Goal: Navigation & Orientation: Find specific page/section

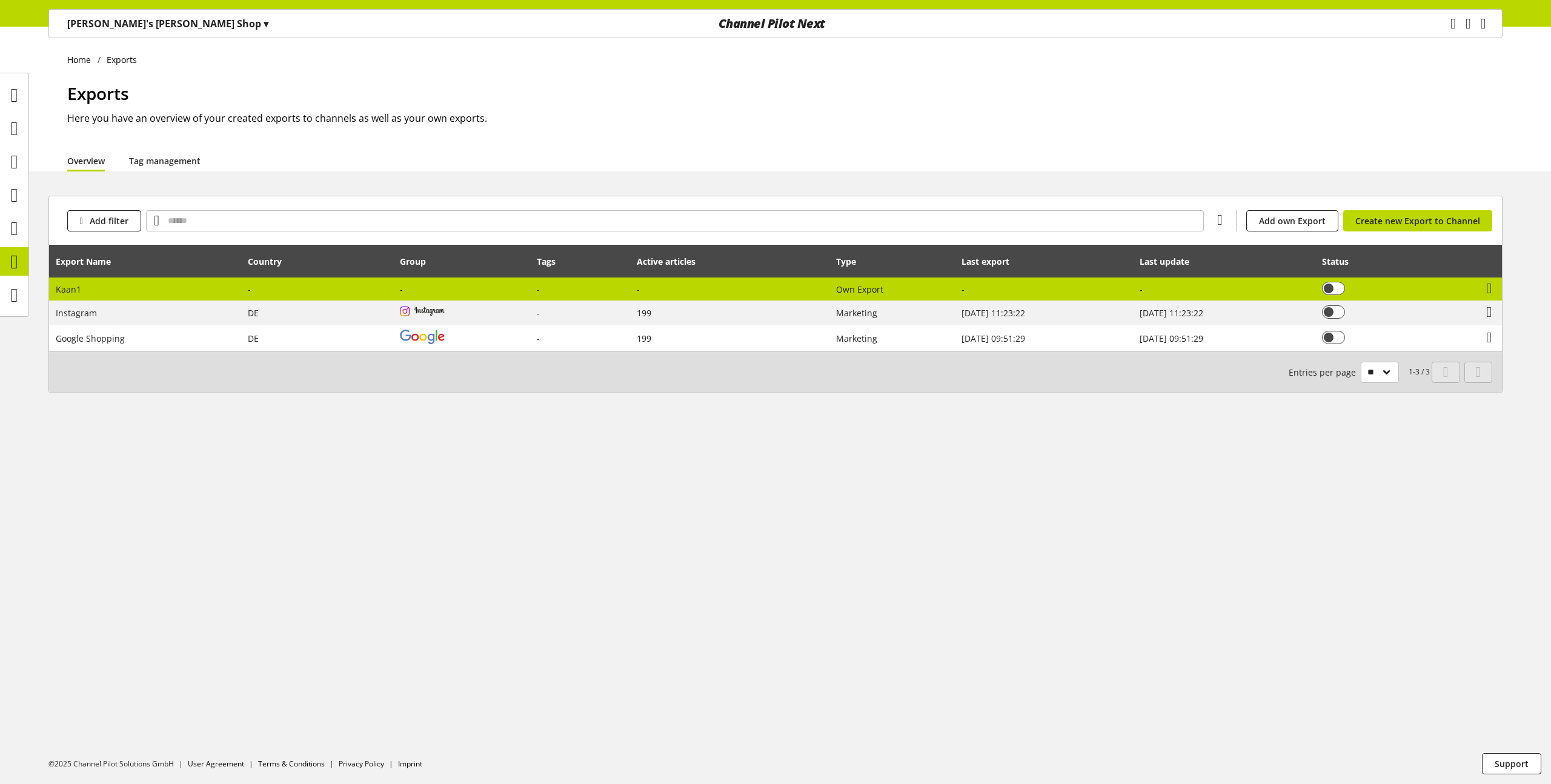
click at [1387, 290] on td "You don't have permission to edit an export" at bounding box center [1385, 289] width 138 height 24
select select "********"
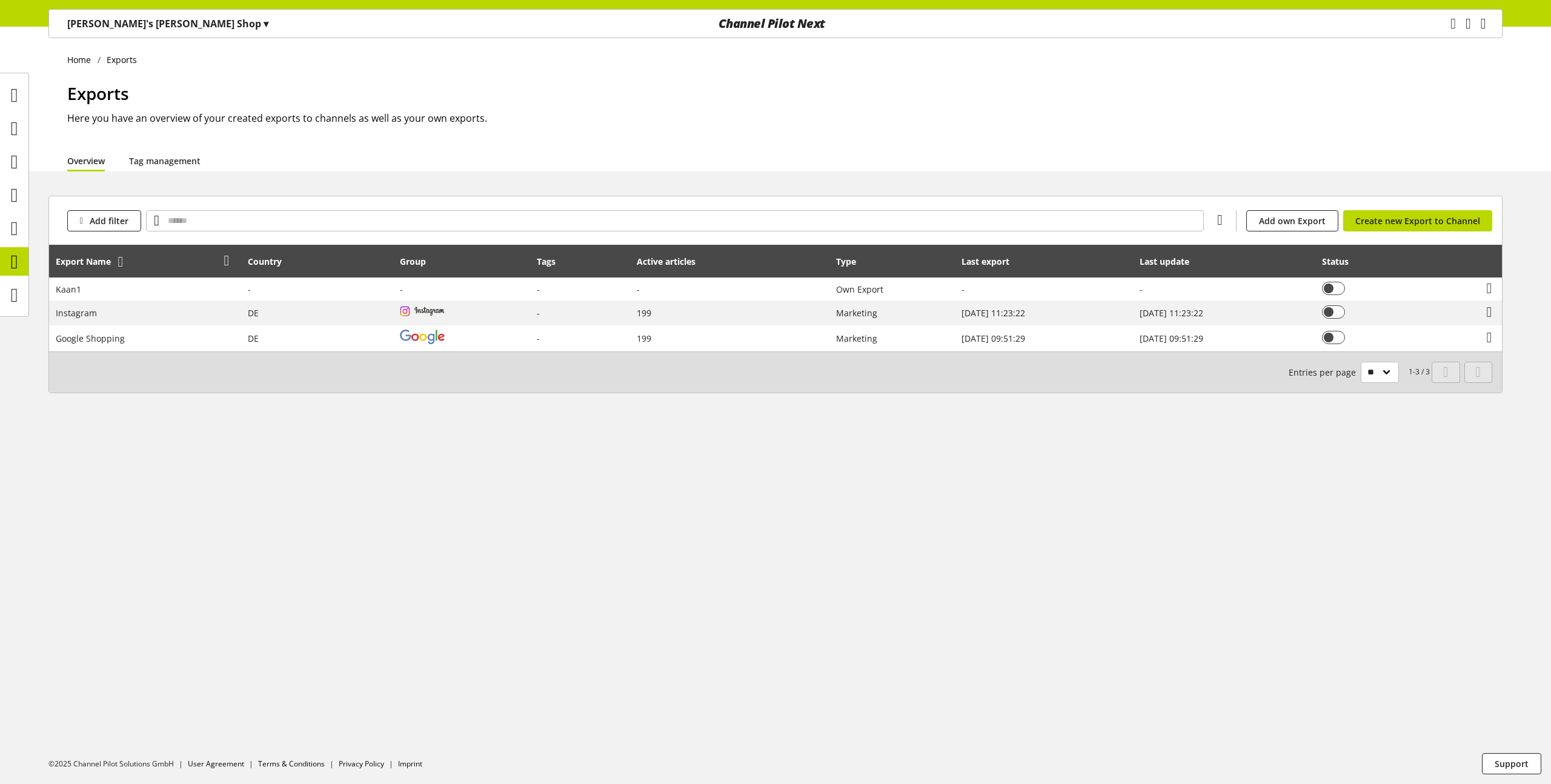
click at [123, 265] on icon at bounding box center [121, 262] width 5 height 22
click at [289, 260] on icon at bounding box center [291, 262] width 5 height 22
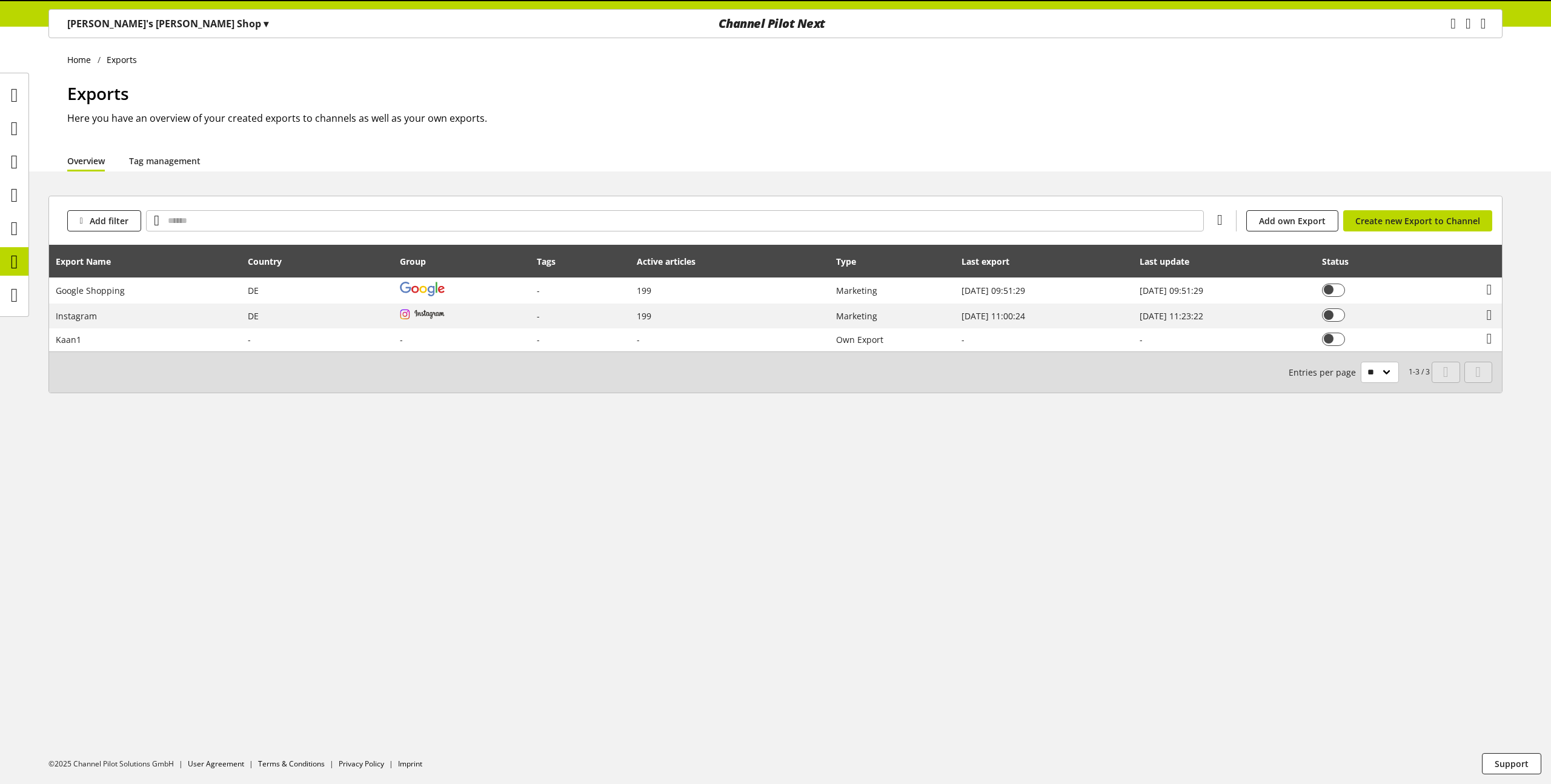
click at [289, 260] on icon at bounding box center [291, 262] width 5 height 22
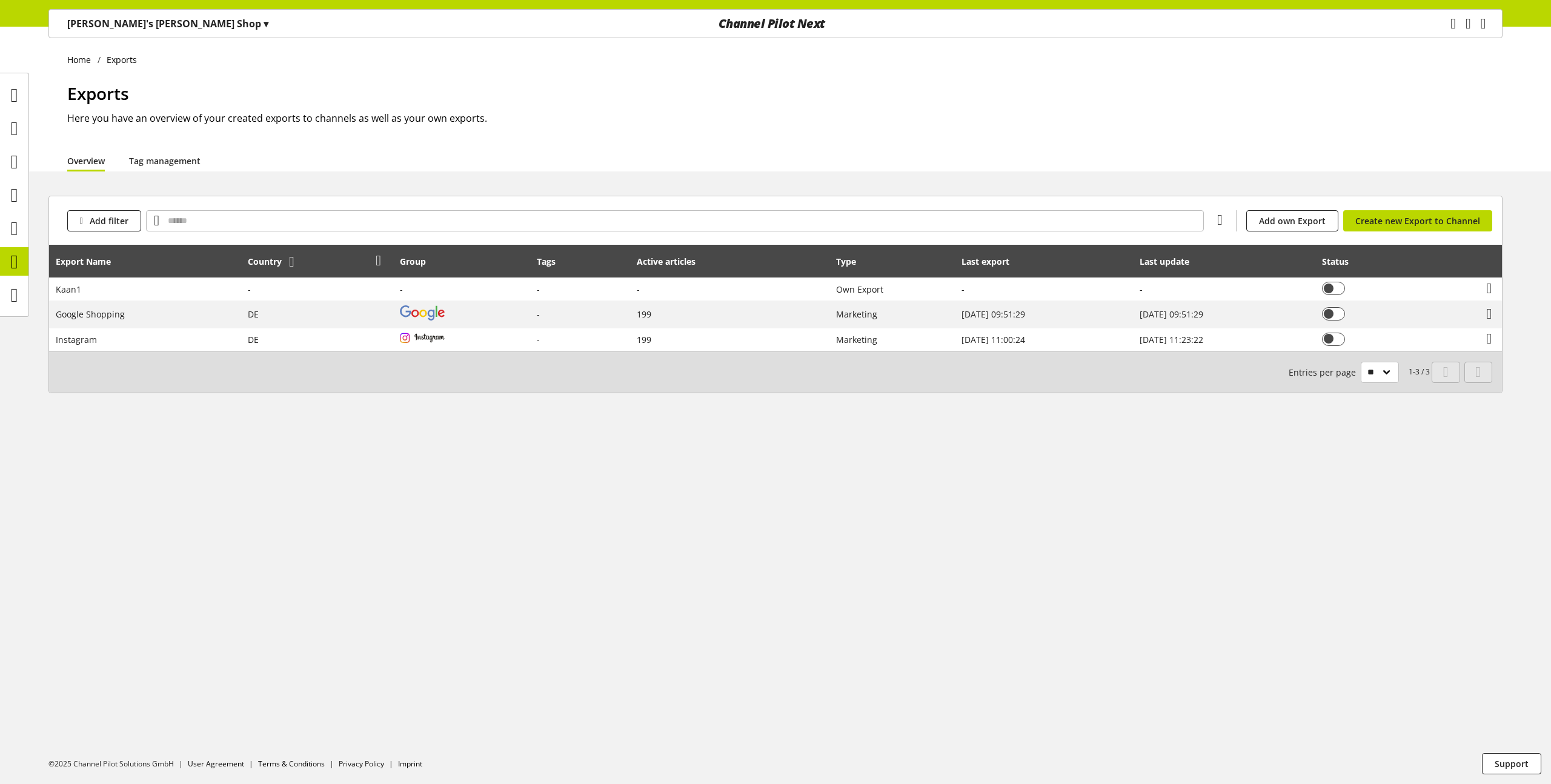
click at [289, 260] on icon at bounding box center [291, 262] width 5 height 22
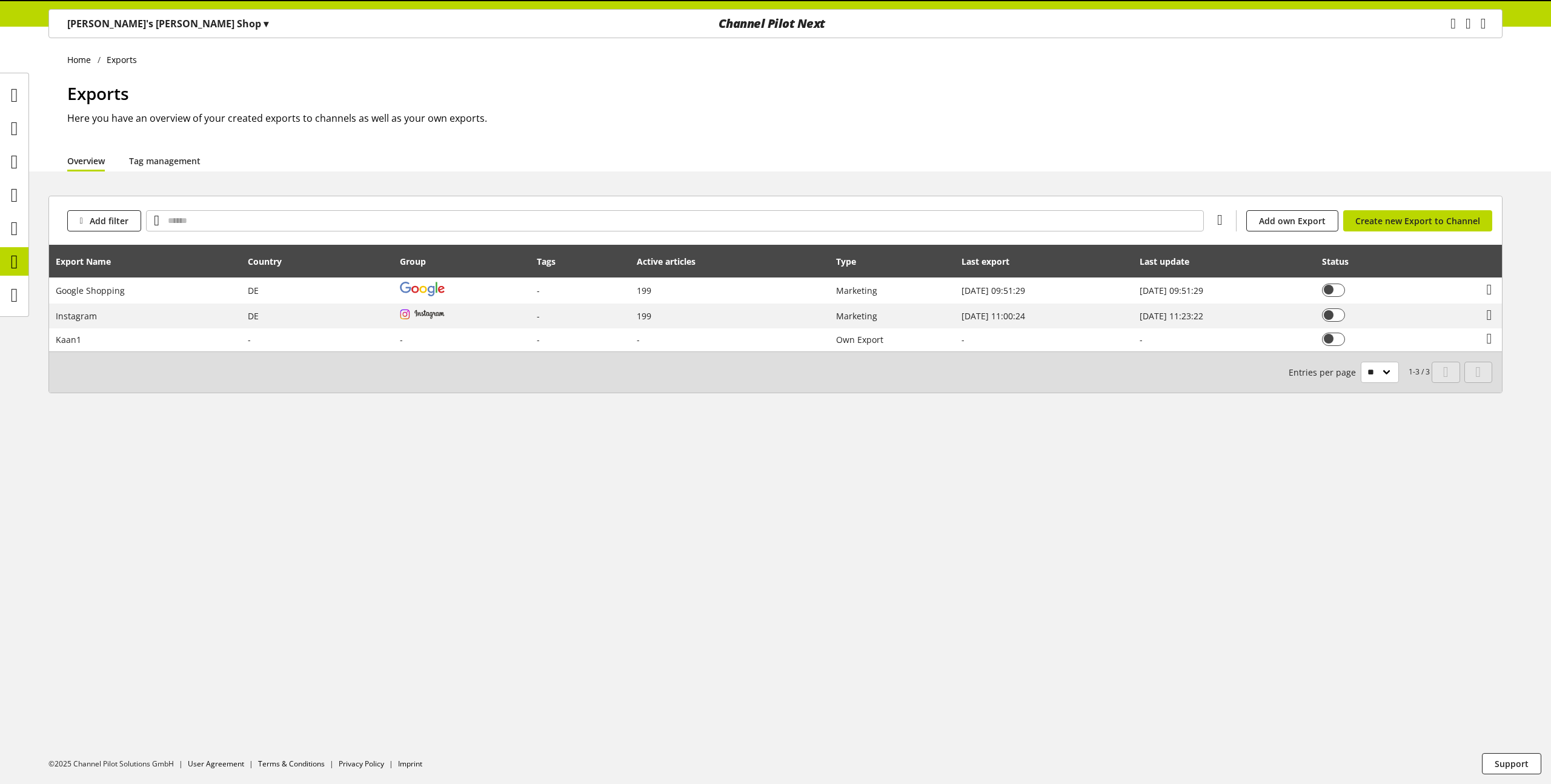
click at [289, 260] on icon at bounding box center [291, 262] width 5 height 22
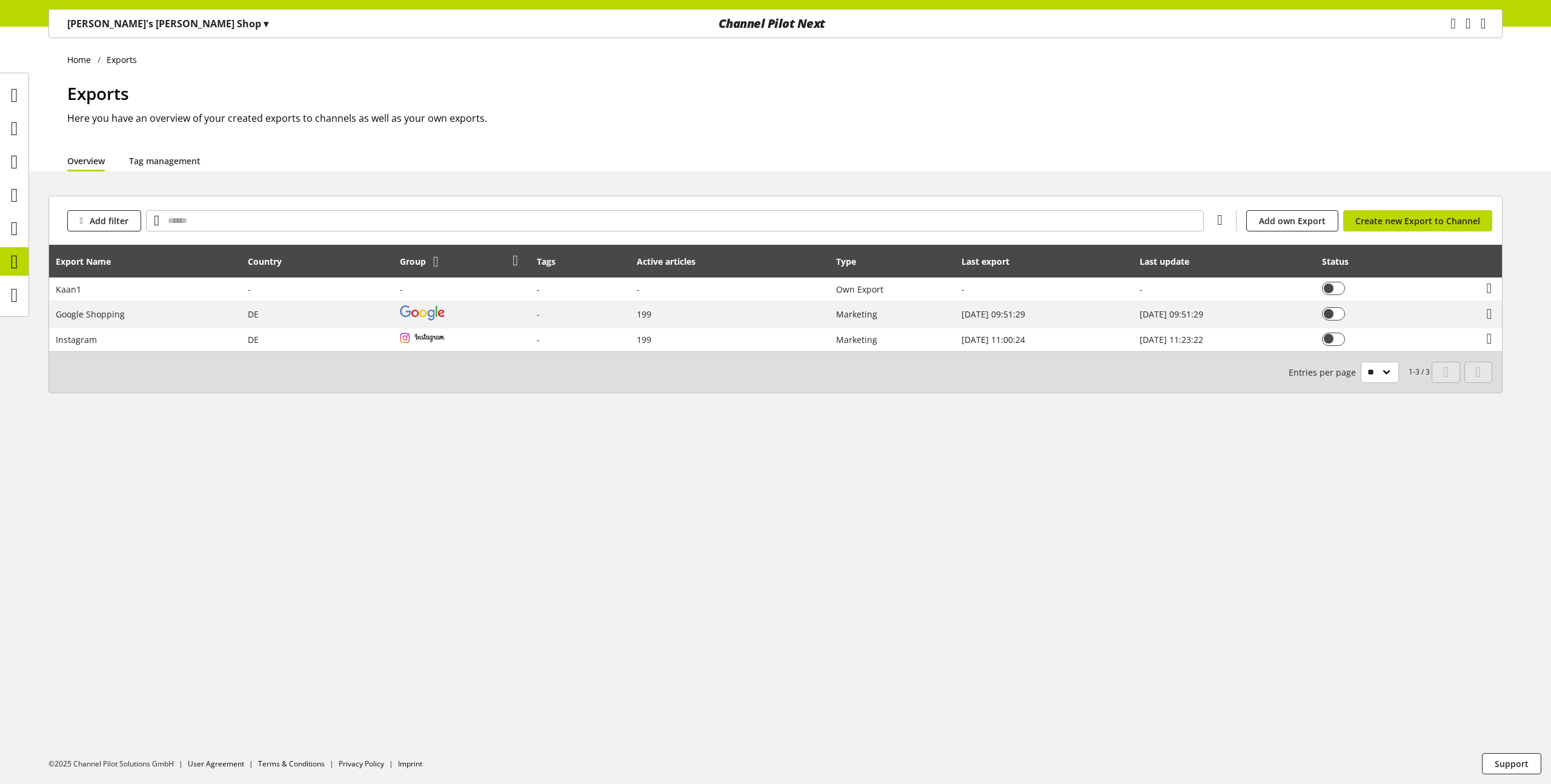
click at [433, 267] on icon at bounding box center [436, 262] width 5 height 22
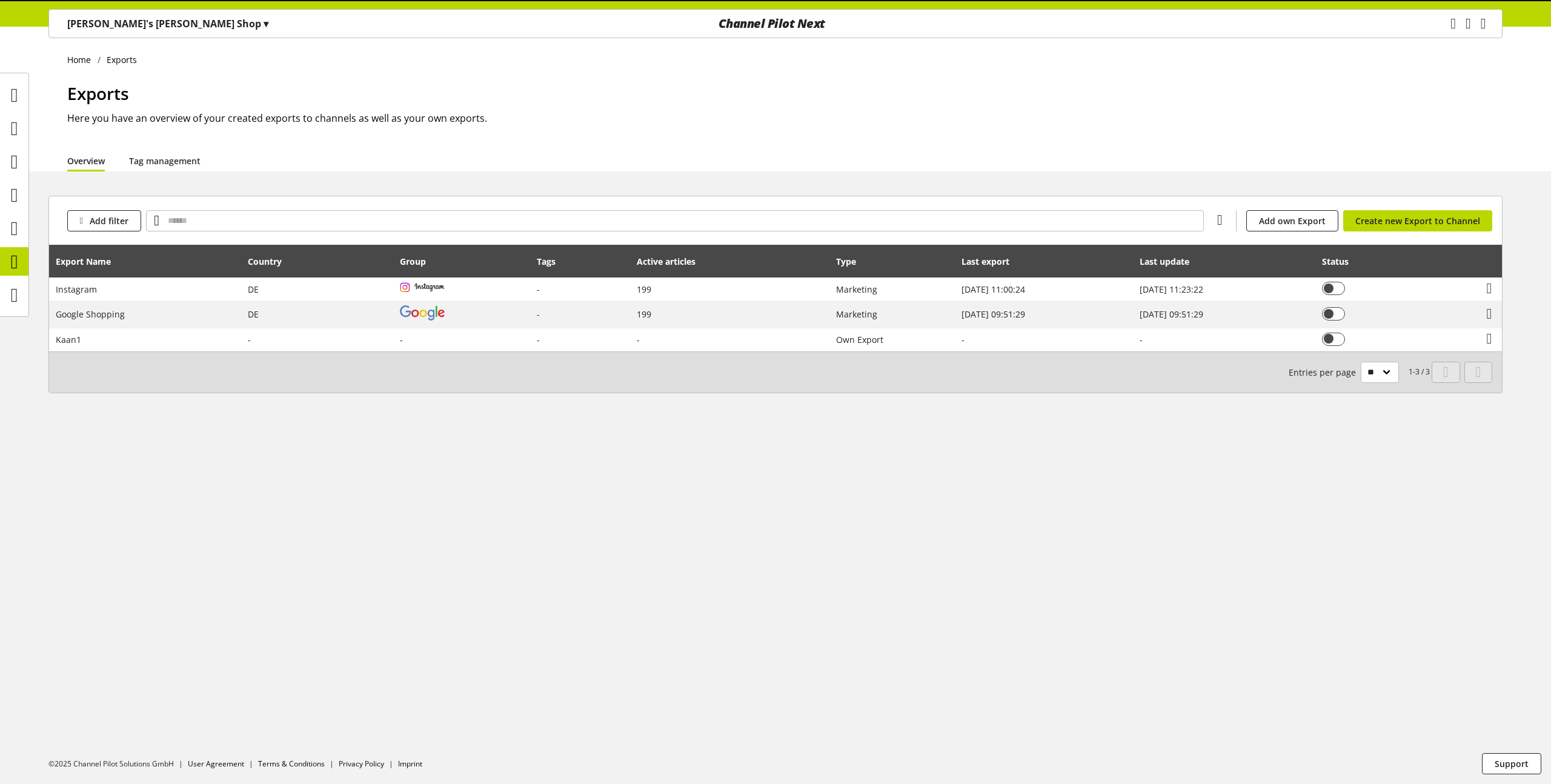
click at [433, 267] on icon at bounding box center [436, 262] width 5 height 22
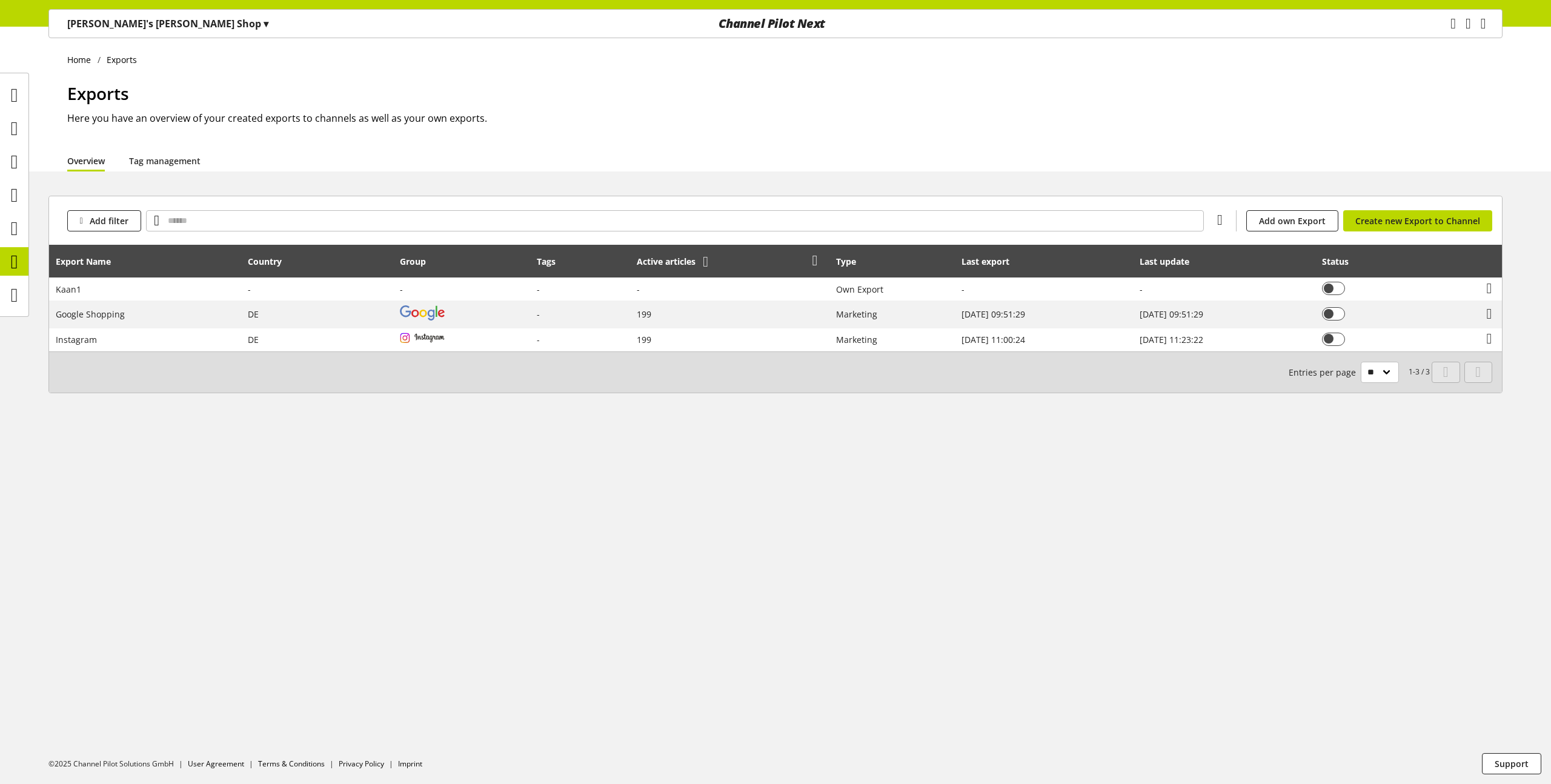
click at [702, 261] on icon at bounding box center [705, 262] width 5 height 22
click at [864, 264] on icon at bounding box center [866, 262] width 5 height 22
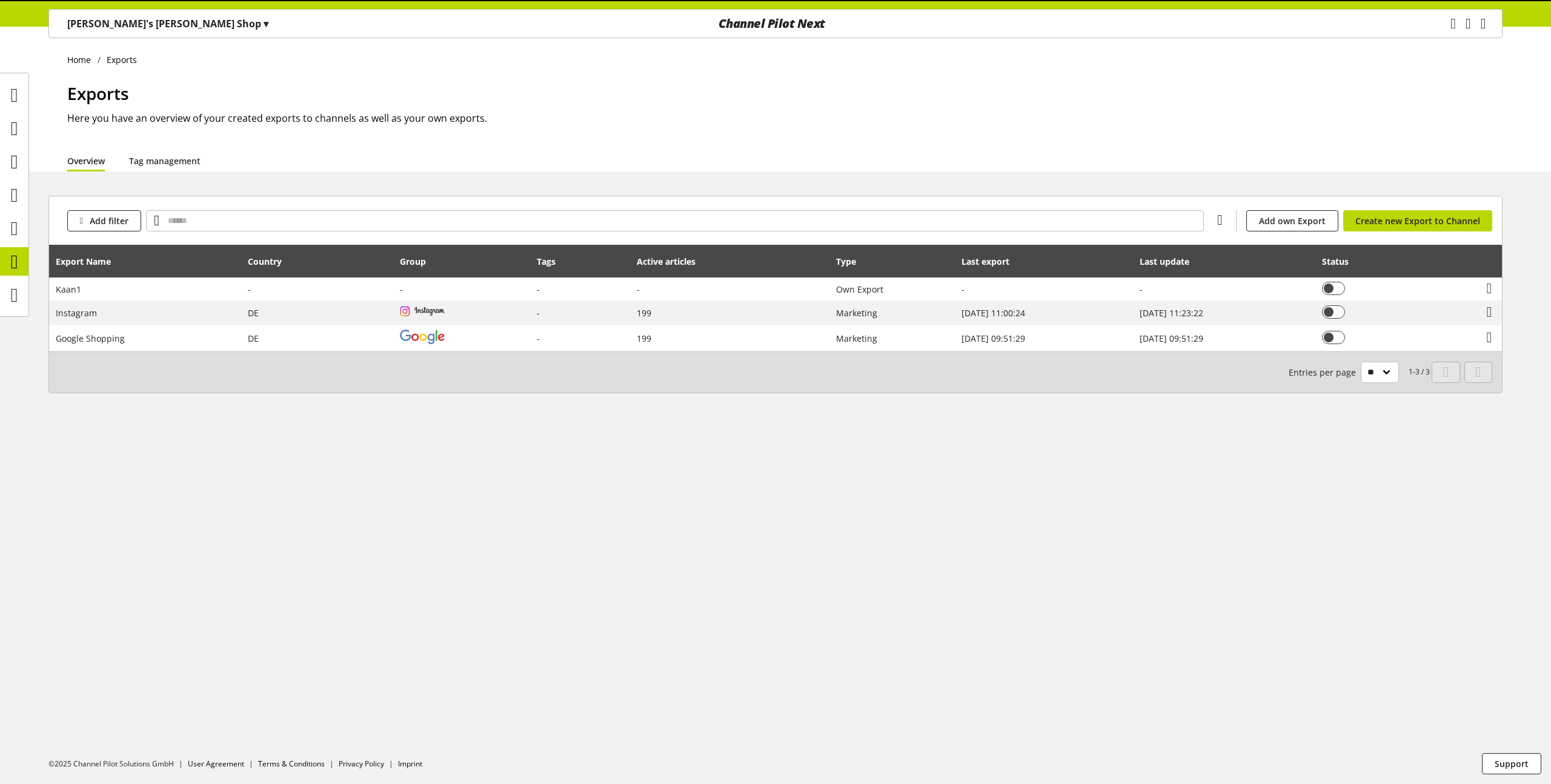
click at [864, 264] on icon at bounding box center [866, 262] width 5 height 22
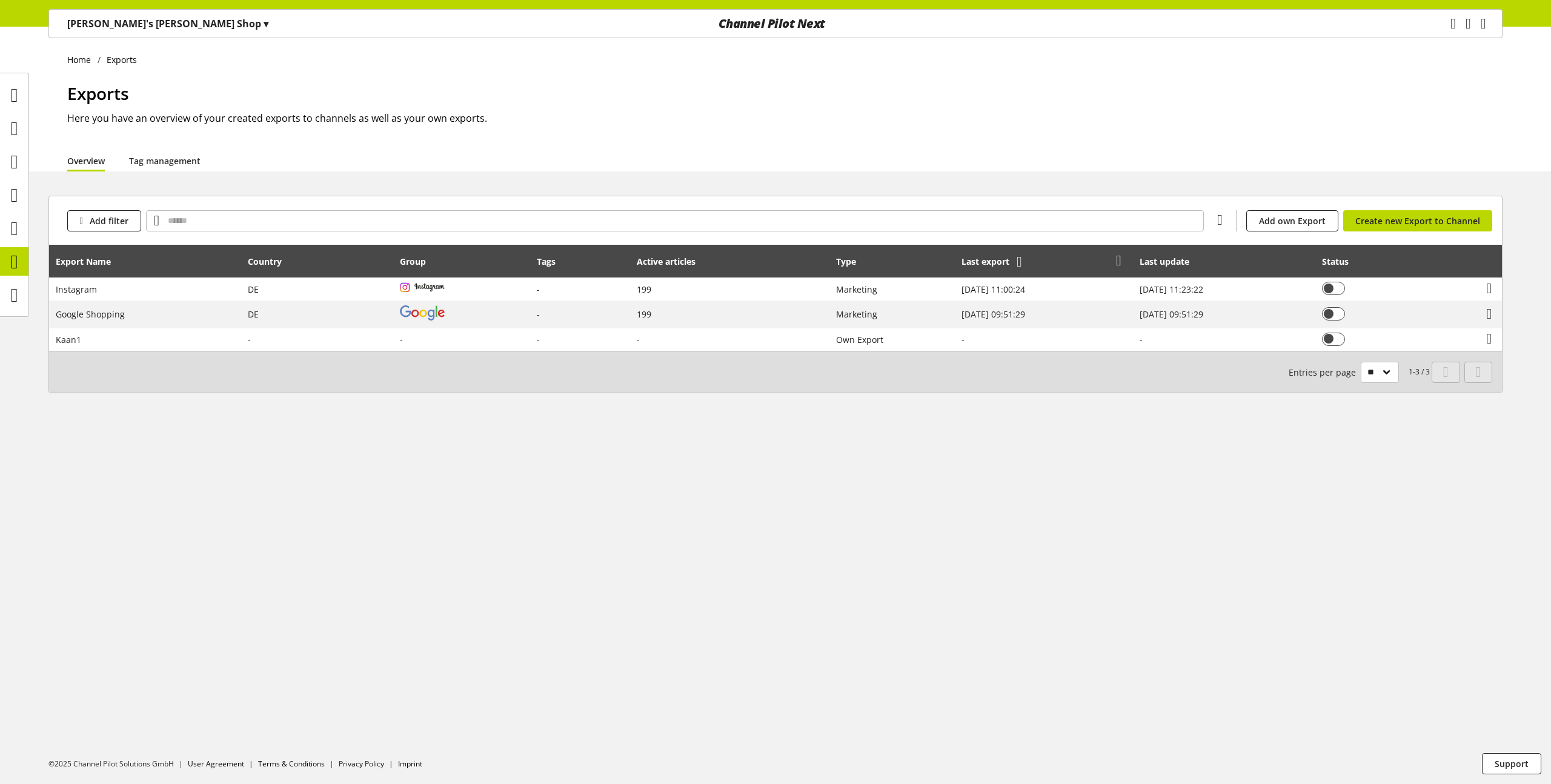
click at [1017, 267] on icon at bounding box center [1019, 262] width 5 height 22
click at [1197, 269] on icon at bounding box center [1200, 262] width 5 height 22
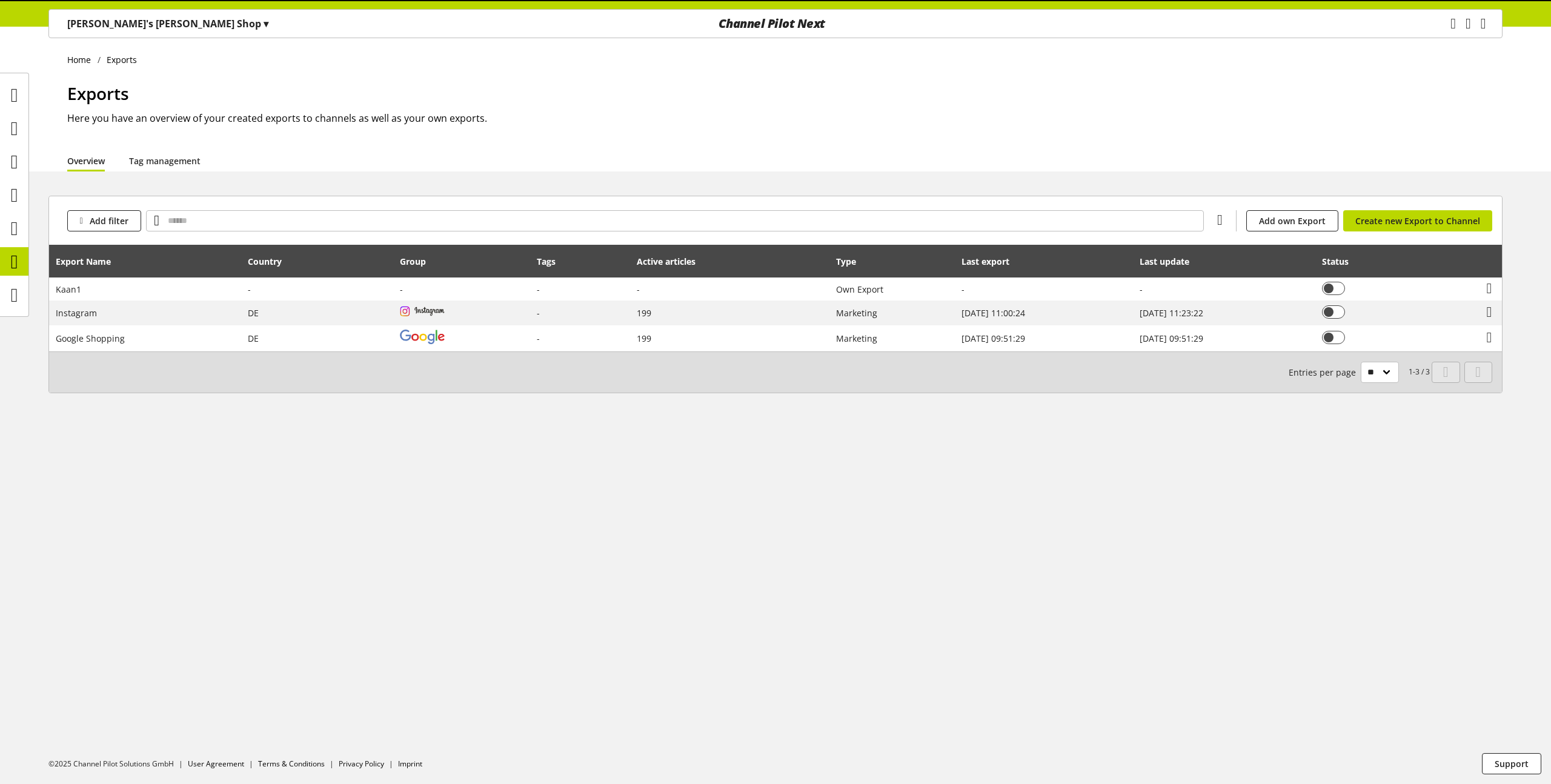
click at [1197, 269] on icon at bounding box center [1200, 262] width 5 height 22
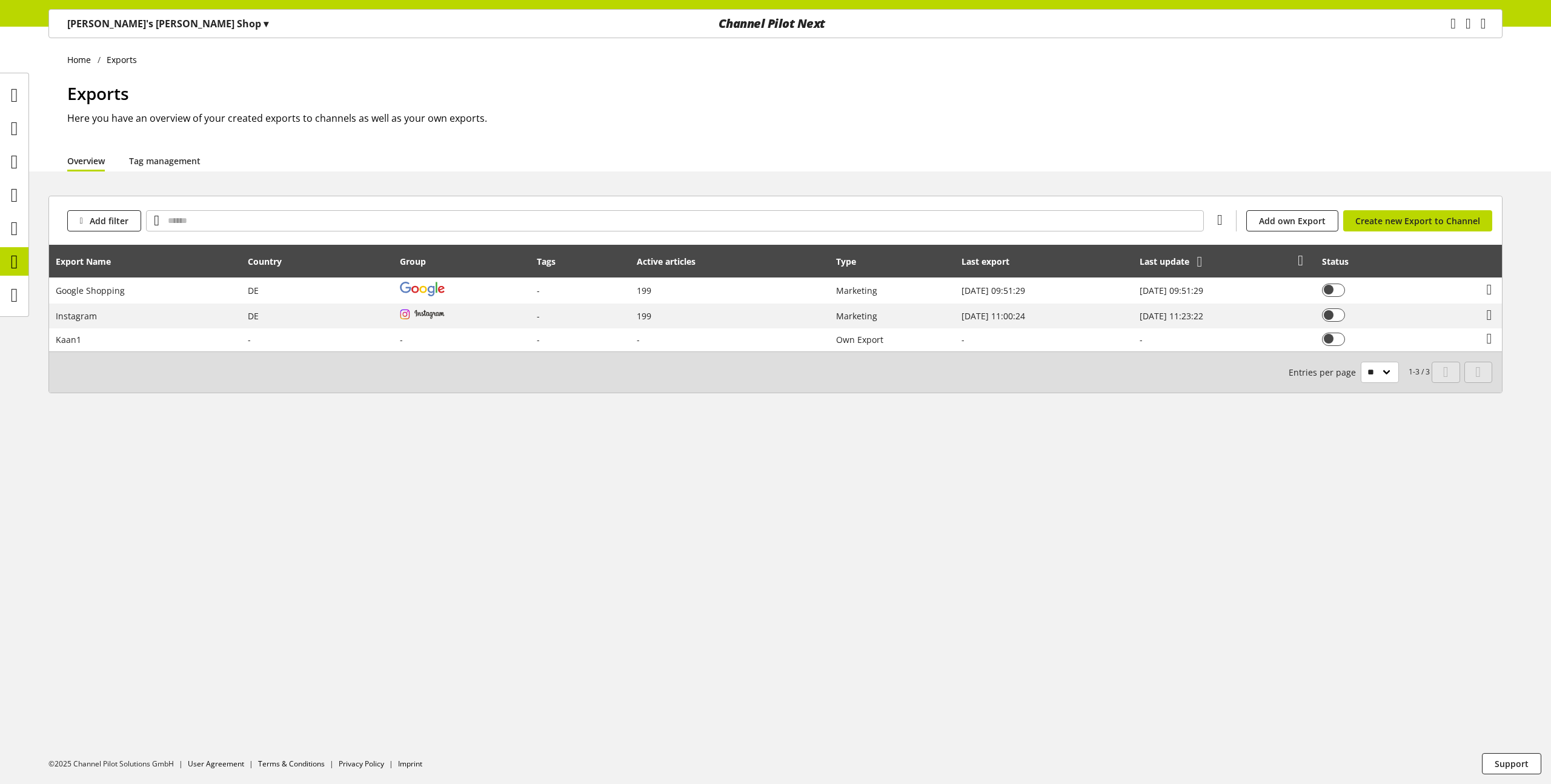
click at [1197, 269] on icon at bounding box center [1200, 262] width 5 height 22
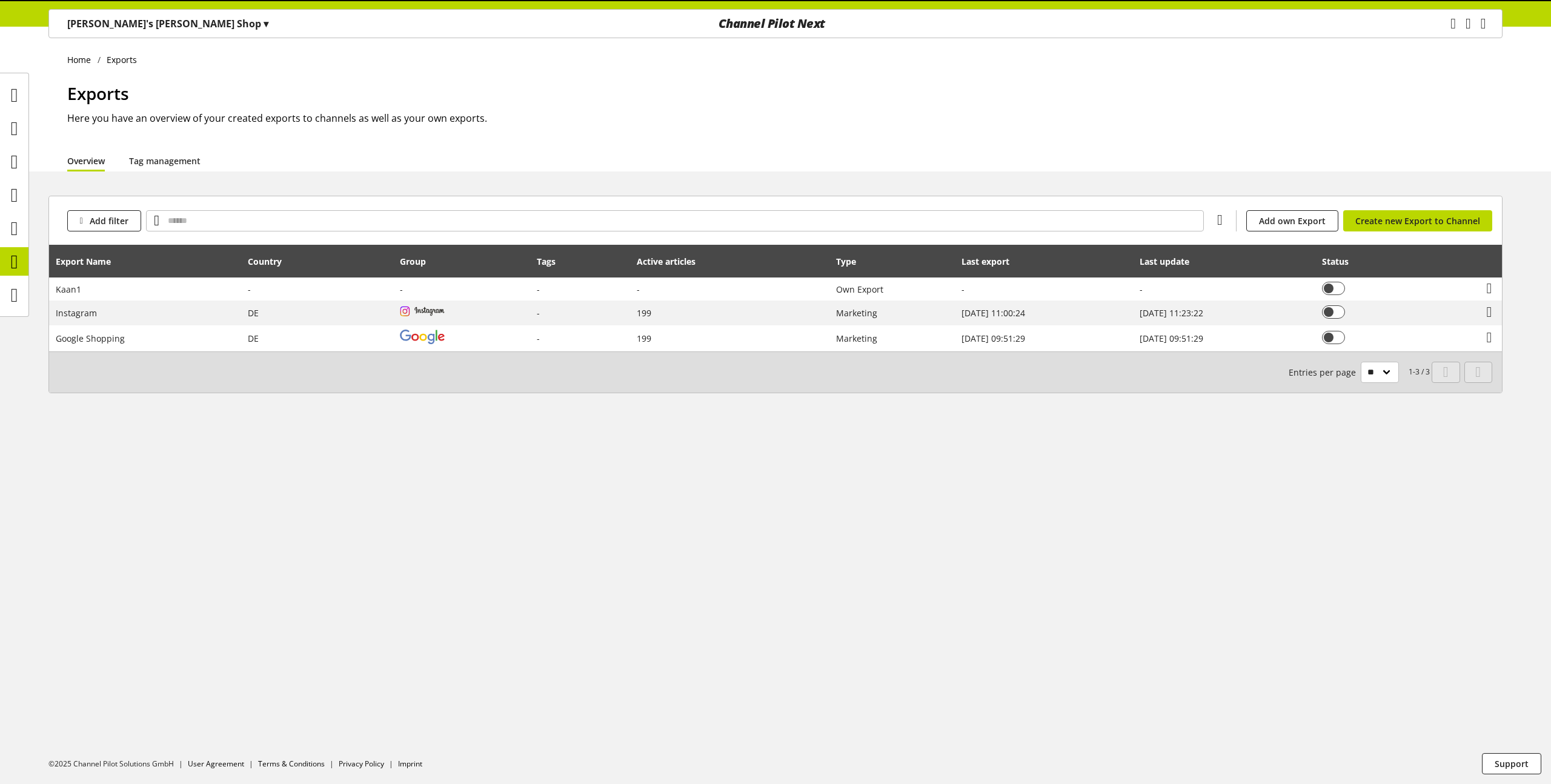
click at [1197, 269] on icon at bounding box center [1200, 262] width 5 height 22
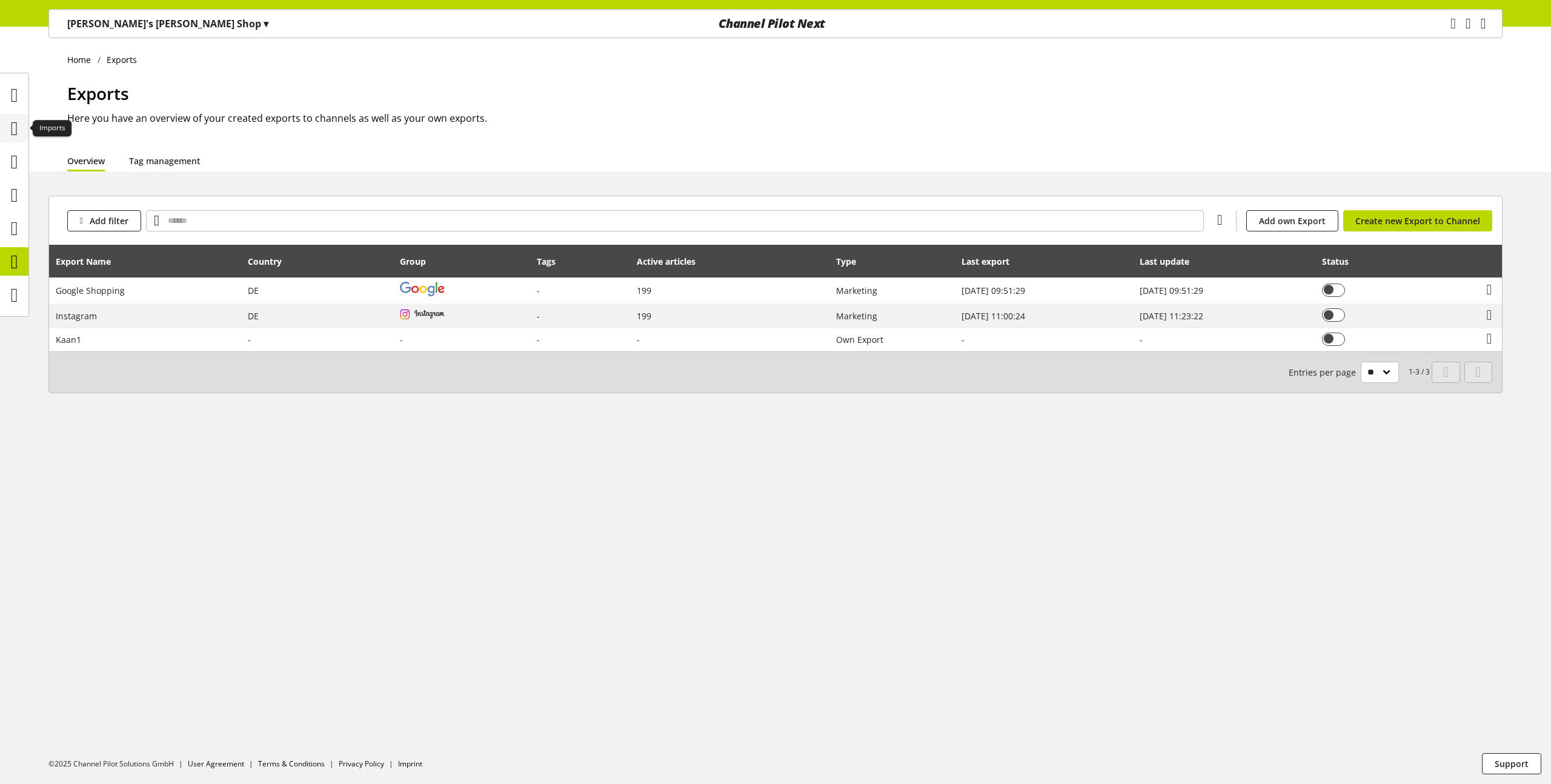
click at [14, 123] on icon at bounding box center [14, 128] width 8 height 24
click at [1197, 269] on icon at bounding box center [1200, 262] width 5 height 22
click at [1197, 260] on icon at bounding box center [1200, 262] width 5 height 22
click at [1197, 261] on icon at bounding box center [1200, 262] width 5 height 22
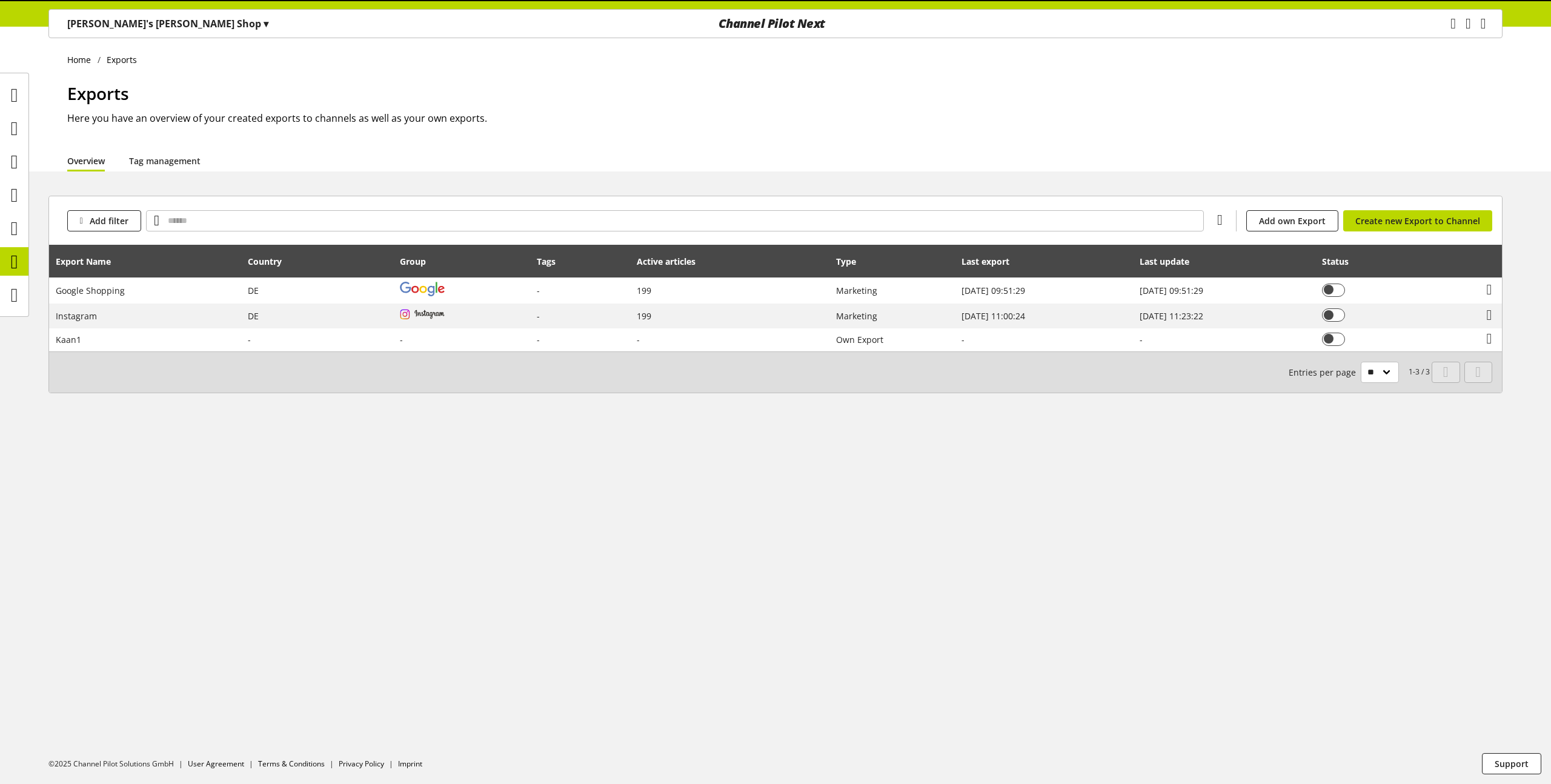
click at [1197, 261] on icon at bounding box center [1200, 262] width 5 height 22
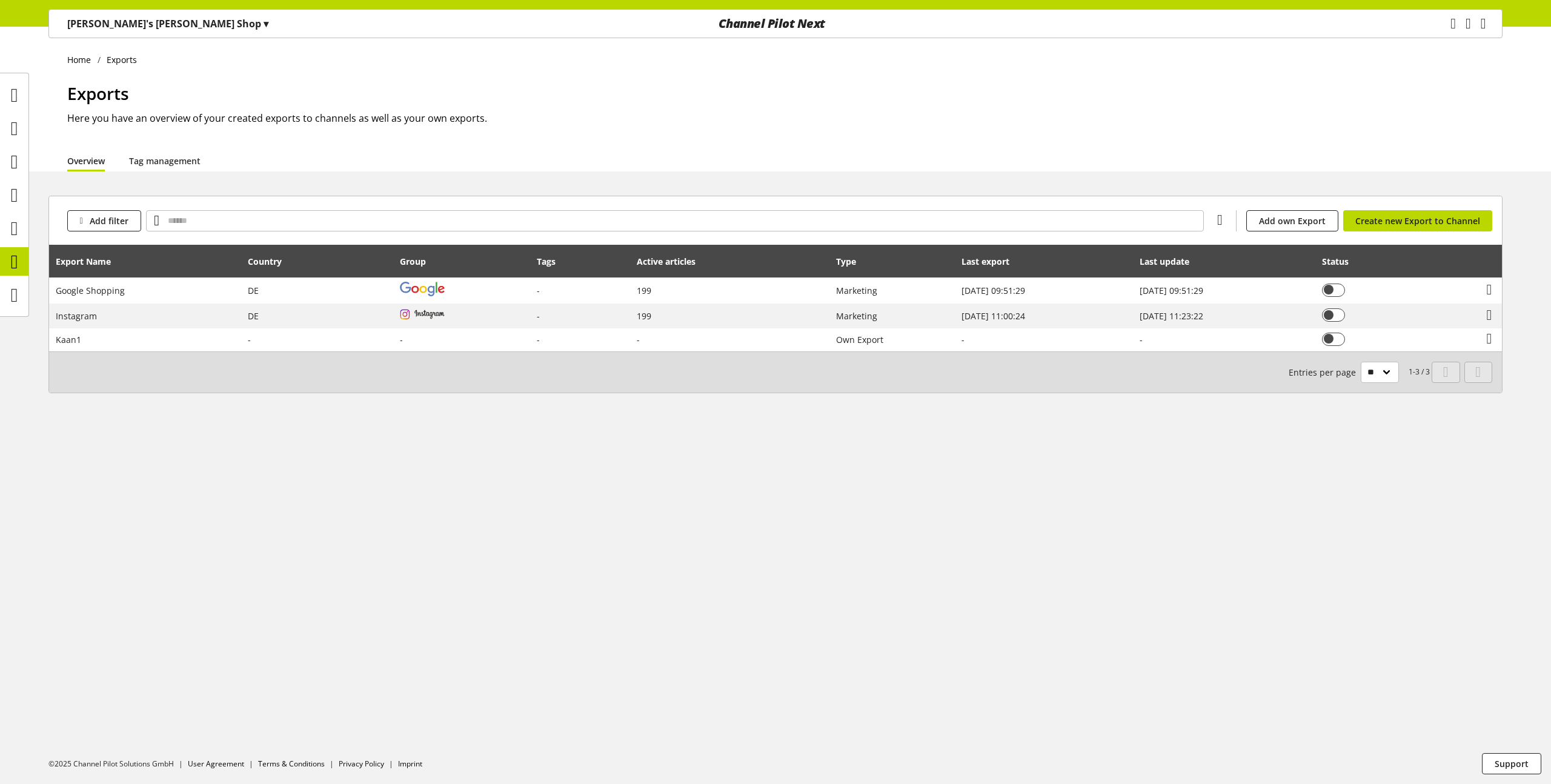
click at [1197, 261] on icon at bounding box center [1200, 262] width 5 height 22
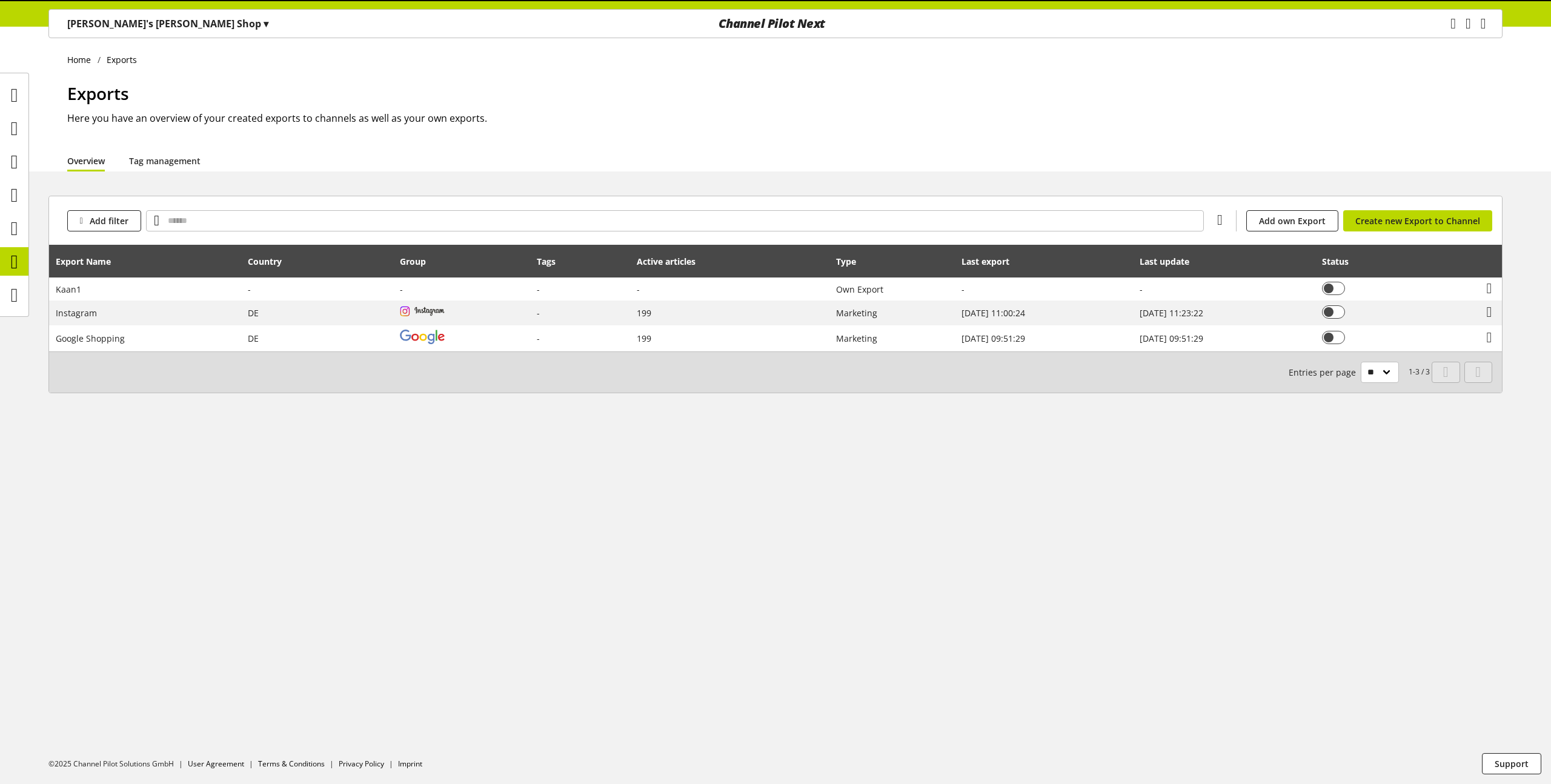
click at [1197, 261] on icon at bounding box center [1200, 262] width 5 height 22
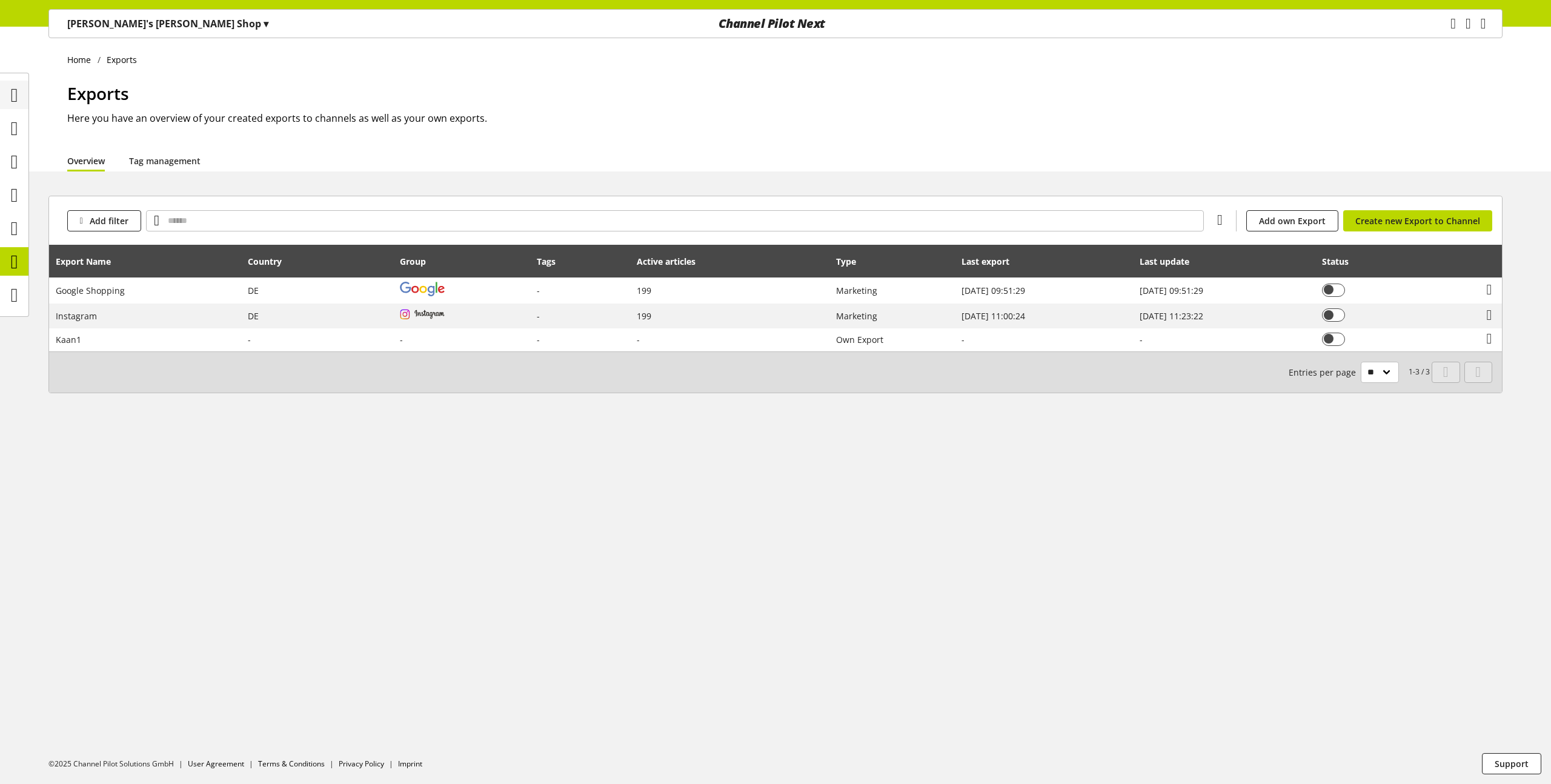
click at [16, 97] on icon at bounding box center [14, 95] width 8 height 24
